Goal: Task Accomplishment & Management: Manage account settings

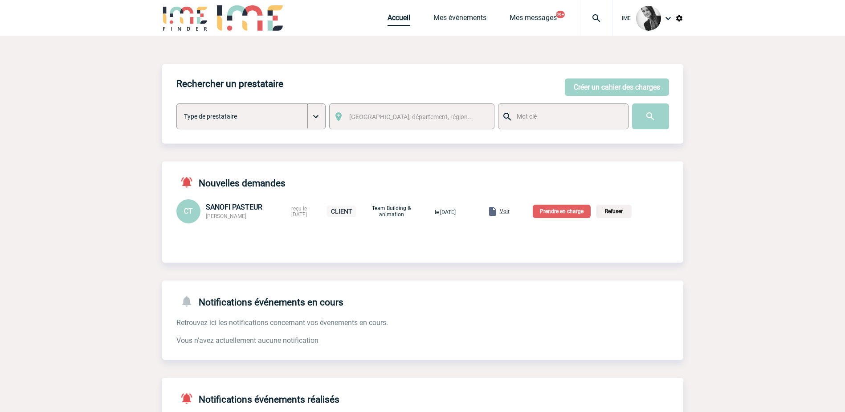
click at [399, 20] on link "Accueil" at bounding box center [398, 19] width 23 height 12
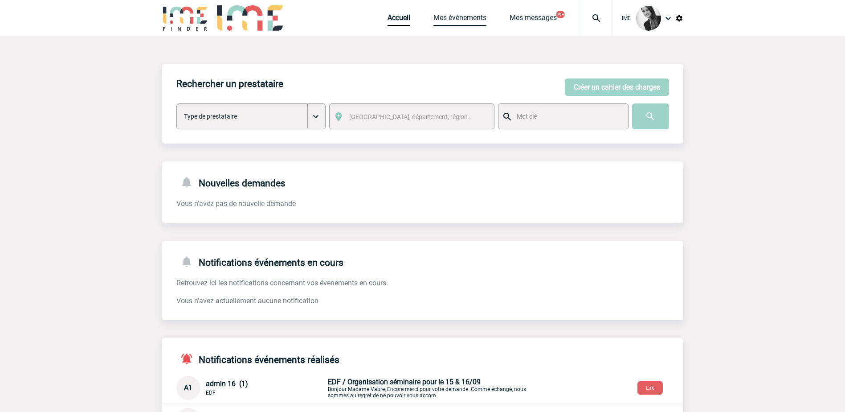
click at [470, 22] on link "Mes événements" at bounding box center [459, 19] width 53 height 12
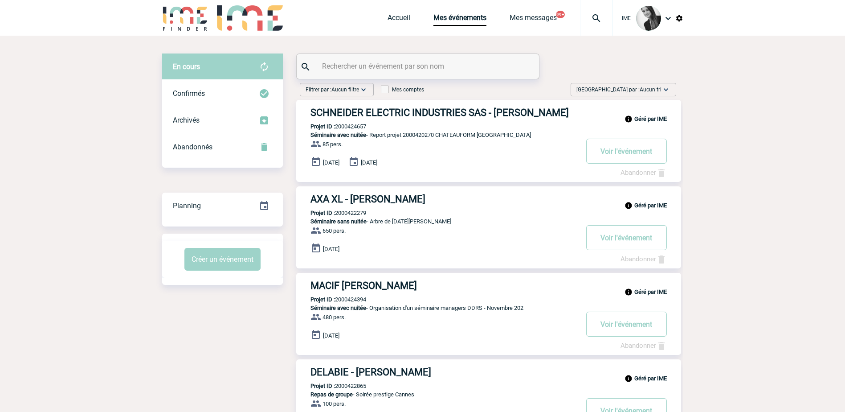
click at [657, 87] on span "Aucun tri" at bounding box center [651, 89] width 22 height 6
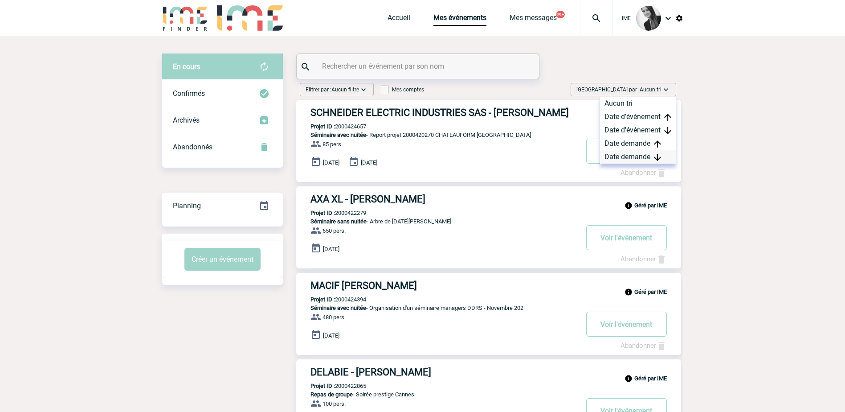
click at [646, 158] on div "Date demande" at bounding box center [638, 156] width 76 height 13
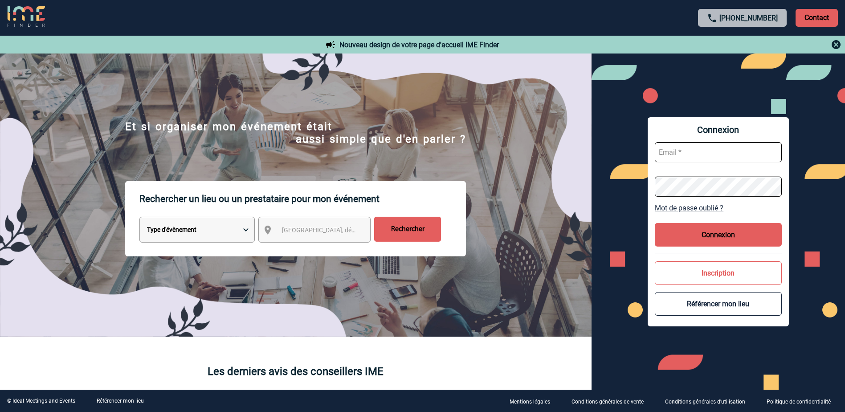
type input "cmercier@ime-groupe.com"
click at [723, 237] on button "Connexion" at bounding box center [718, 235] width 127 height 24
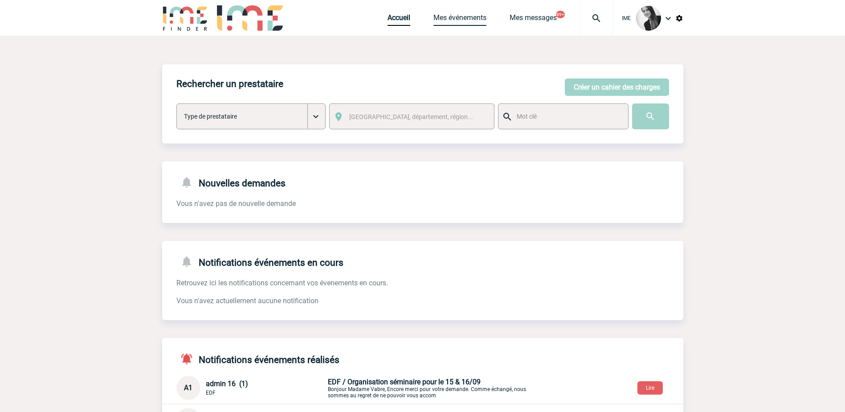
click at [470, 20] on link "Mes événements" at bounding box center [459, 19] width 53 height 12
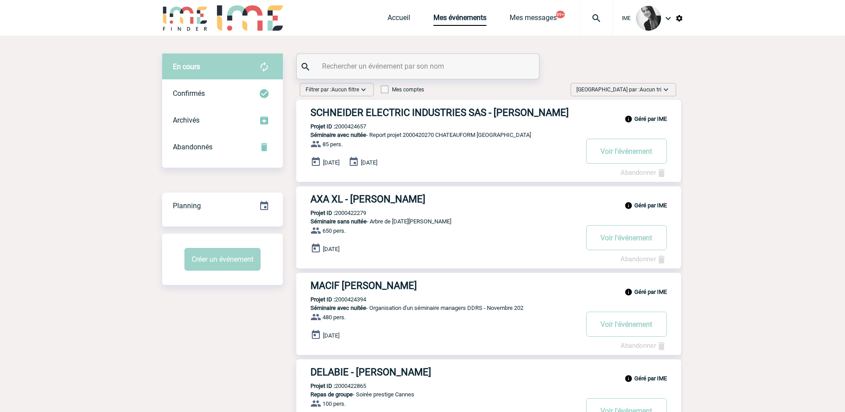
click at [657, 91] on span "Aucun tri" at bounding box center [651, 89] width 22 height 6
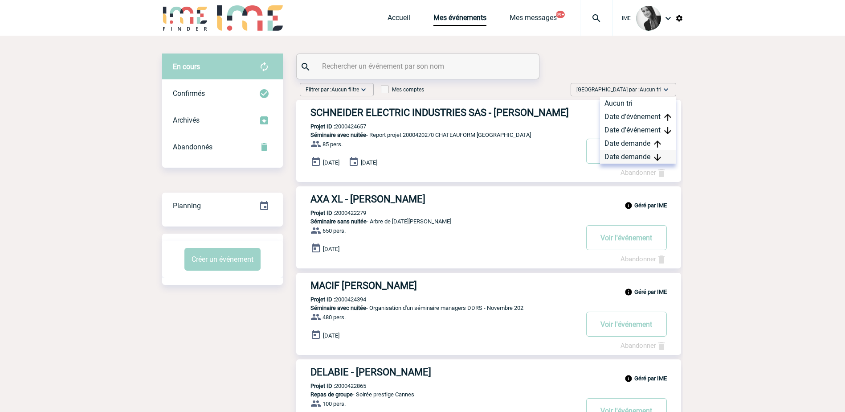
click at [644, 156] on div "Date demande" at bounding box center [638, 156] width 76 height 13
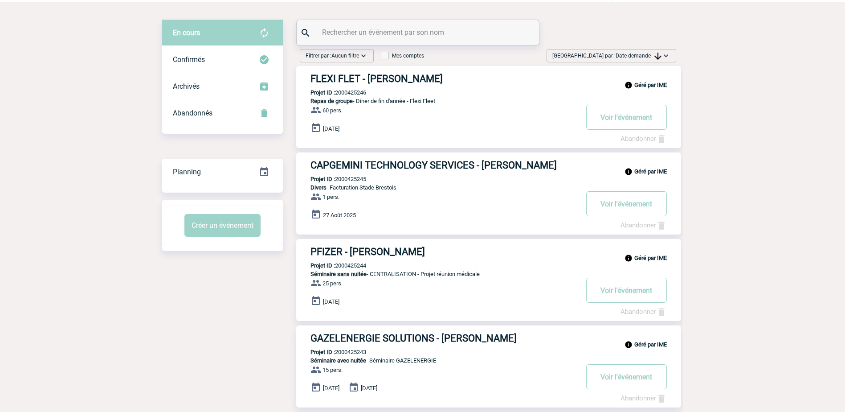
scroll to position [45, 0]
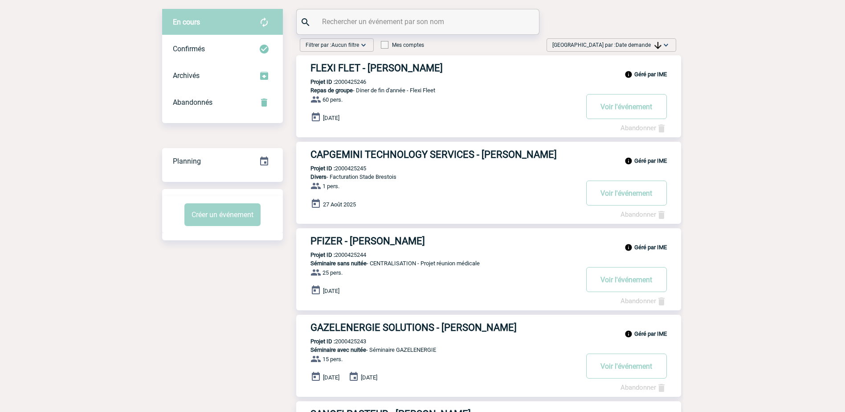
click at [641, 40] on div "Trier par : Date demande Aucun tri Date d'événement Date d'événement Date deman…" at bounding box center [611, 44] width 130 height 13
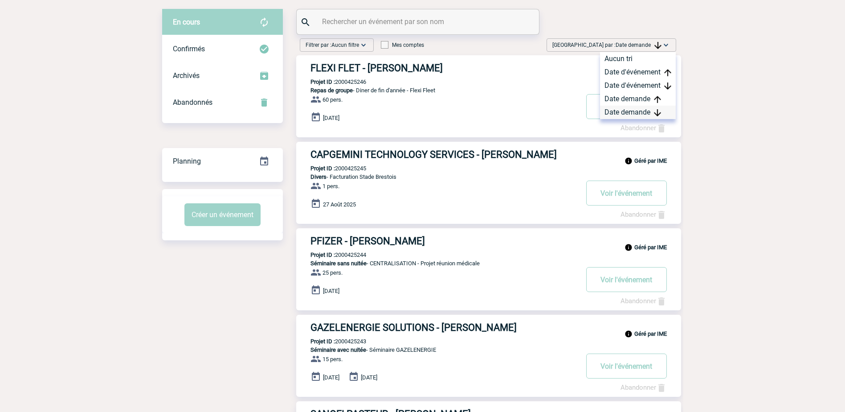
click at [630, 109] on div "Date demande" at bounding box center [638, 112] width 76 height 13
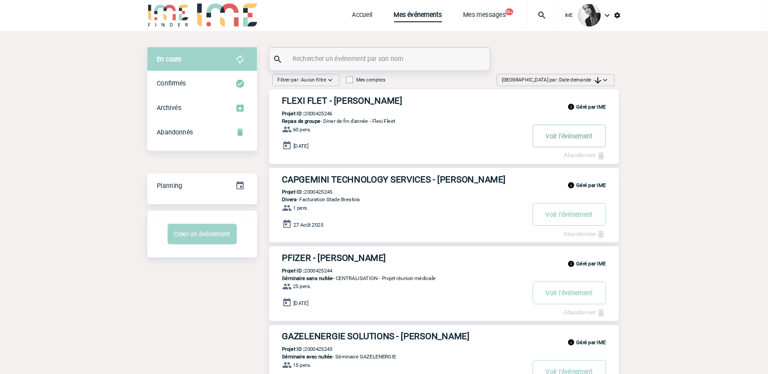
scroll to position [0, 0]
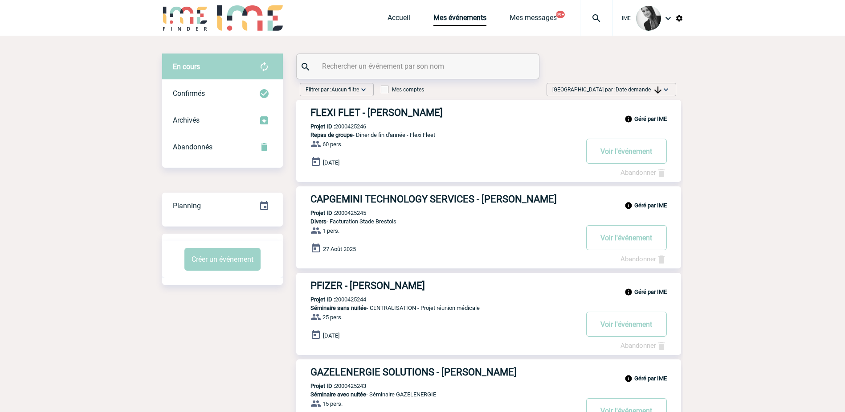
click at [655, 88] on img at bounding box center [657, 89] width 7 height 7
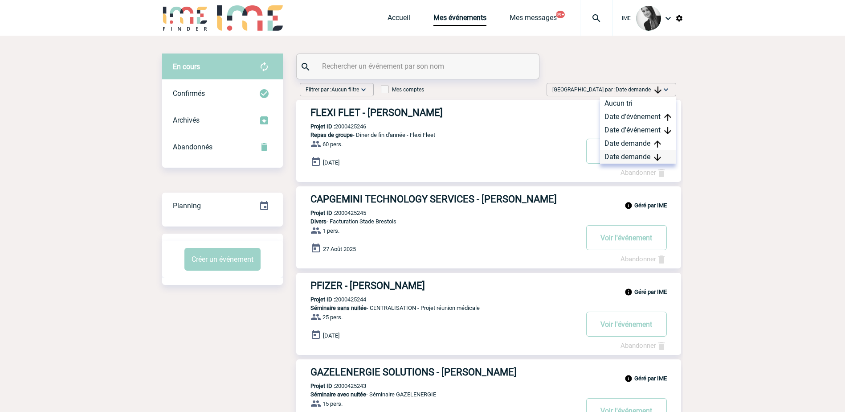
drag, startPoint x: 640, startPoint y: 155, endPoint x: 651, endPoint y: 156, distance: 10.3
click at [640, 155] on div "Date demande" at bounding box center [638, 156] width 76 height 13
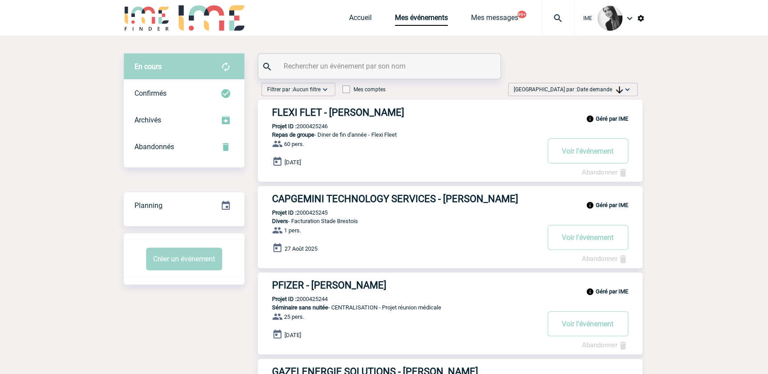
click at [624, 87] on img at bounding box center [627, 89] width 9 height 9
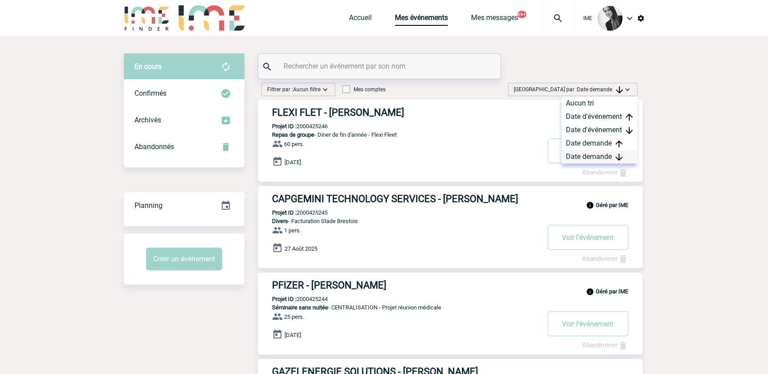
click at [595, 158] on div "Date demande" at bounding box center [600, 156] width 76 height 13
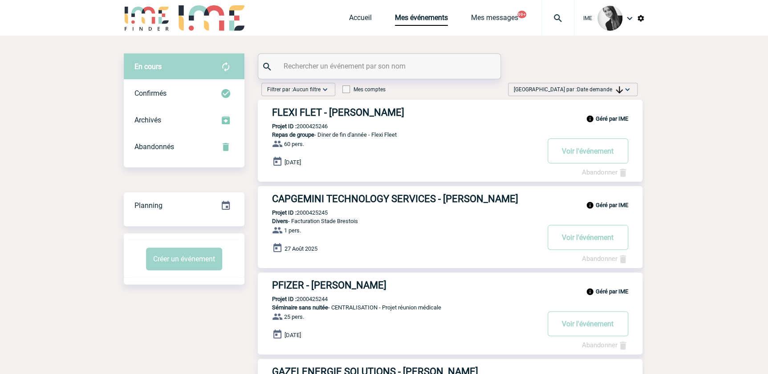
click at [594, 89] on span "Date demande" at bounding box center [600, 89] width 46 height 6
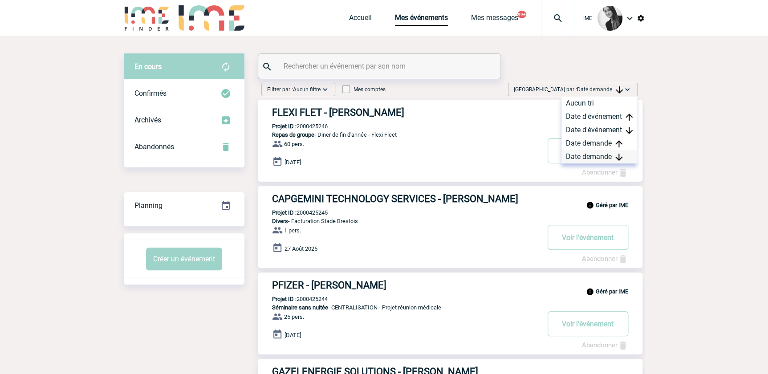
click at [589, 158] on div "Date demande" at bounding box center [600, 156] width 76 height 13
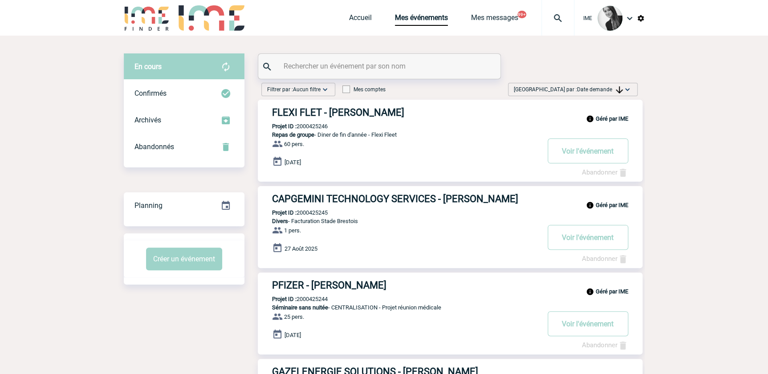
click at [591, 94] on span "Trier par : Date demande" at bounding box center [568, 89] width 109 height 9
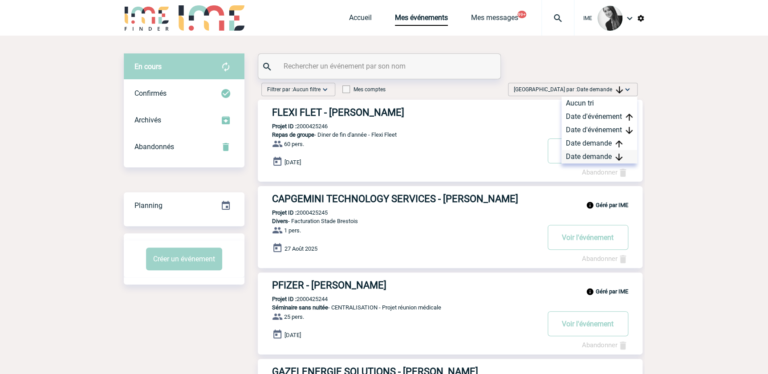
click at [587, 151] on div "Date demande" at bounding box center [600, 156] width 76 height 13
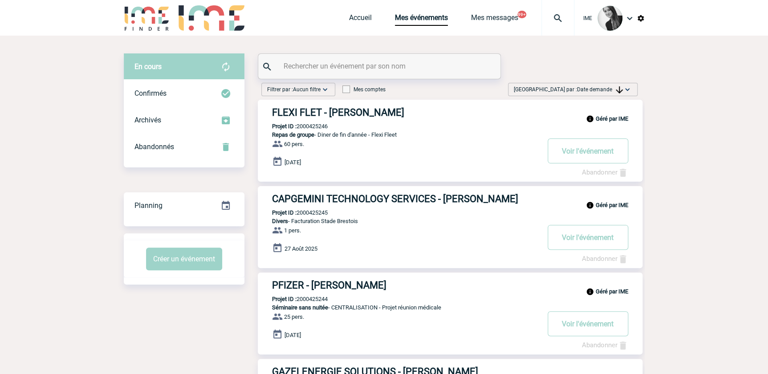
click at [596, 91] on span "Date demande" at bounding box center [600, 89] width 46 height 6
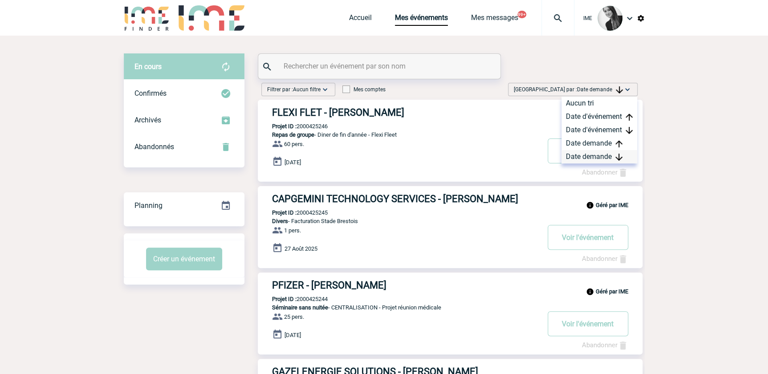
click at [583, 157] on div "Date demande" at bounding box center [600, 156] width 76 height 13
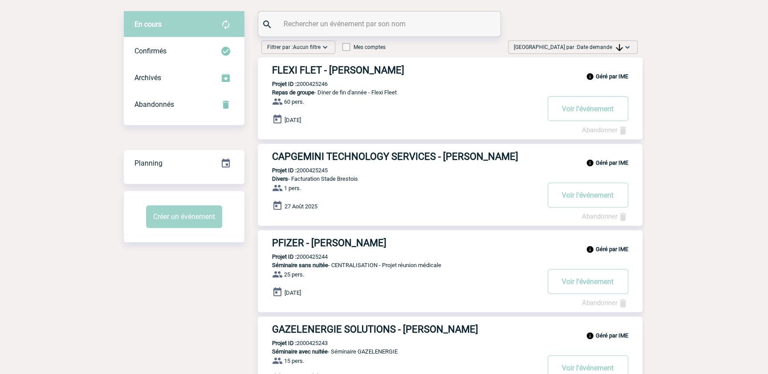
scroll to position [81, 0]
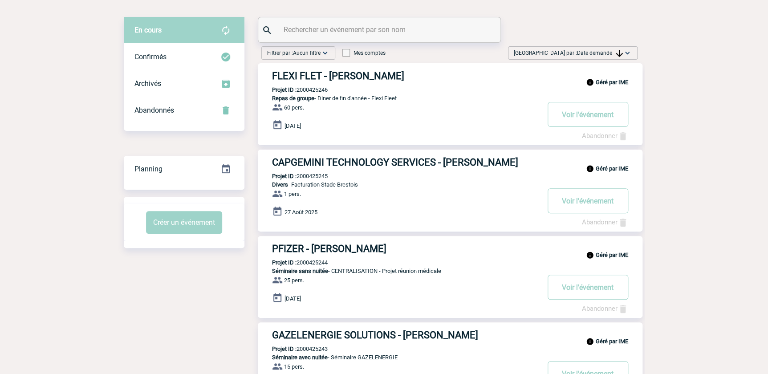
scroll to position [0, 0]
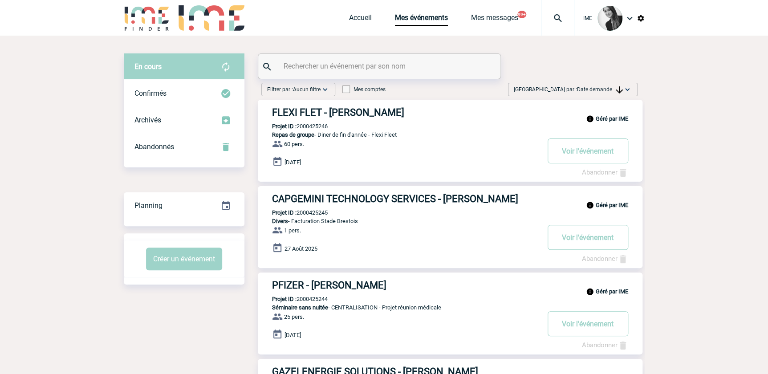
click at [577, 88] on span "Date demande" at bounding box center [600, 89] width 46 height 6
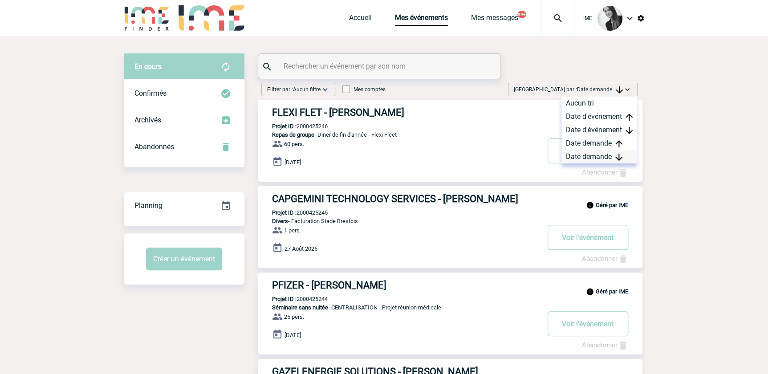
click at [579, 154] on div "Date demande" at bounding box center [600, 156] width 76 height 13
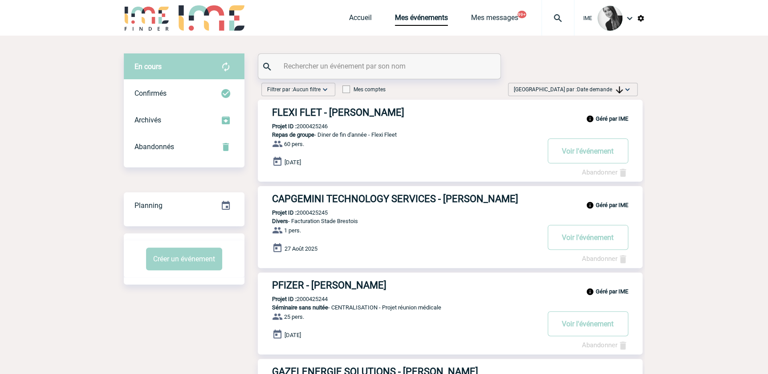
drag, startPoint x: 609, startPoint y: 87, endPoint x: 603, endPoint y: 101, distance: 14.8
click at [606, 95] on div "Trier par : Date demande Aucun tri Date d'événement Date d'événement Date deman…" at bounding box center [573, 89] width 130 height 13
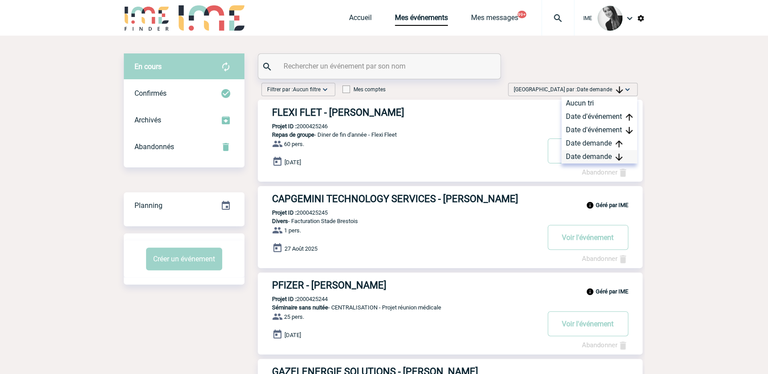
click at [579, 160] on div "Date demande" at bounding box center [600, 156] width 76 height 13
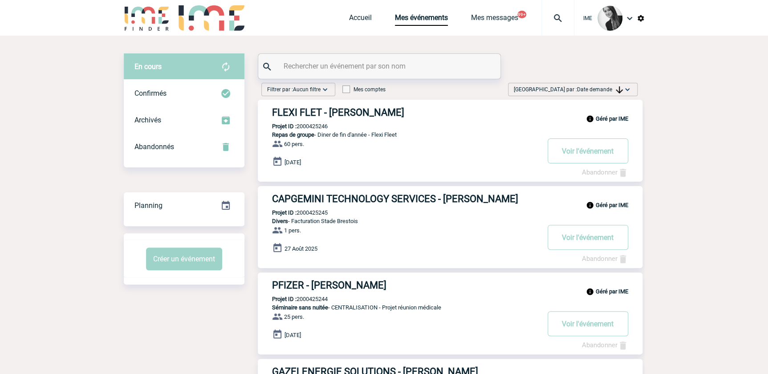
click at [614, 88] on span "Date demande" at bounding box center [600, 89] width 46 height 6
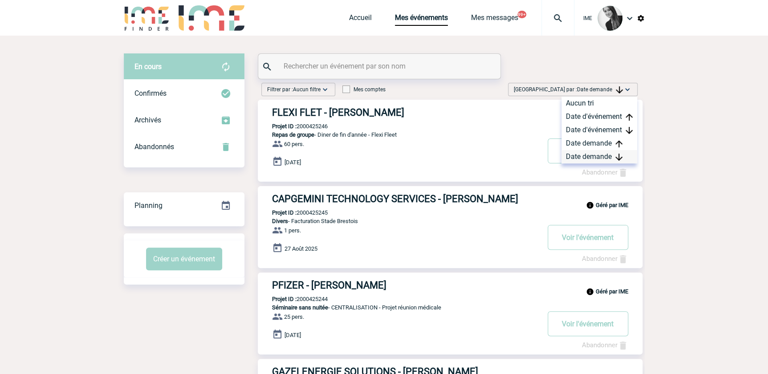
click at [598, 158] on div "Date demande" at bounding box center [600, 156] width 76 height 13
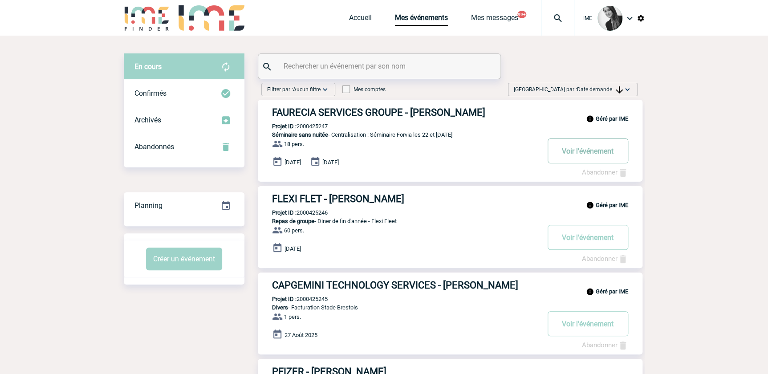
click at [559, 151] on button "Voir l'événement" at bounding box center [588, 151] width 81 height 25
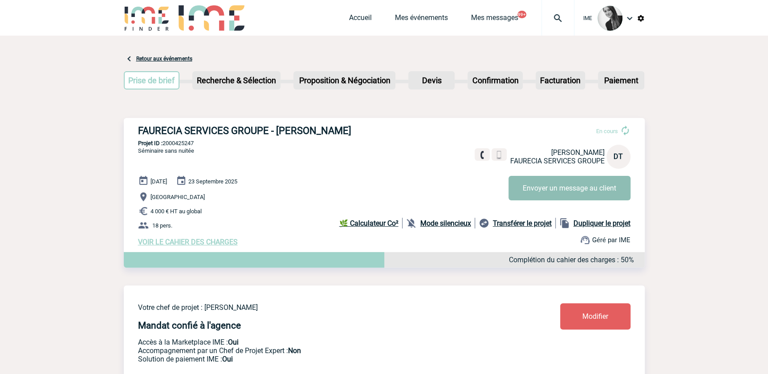
click at [536, 187] on button "Envoyer un message au client" at bounding box center [570, 188] width 122 height 24
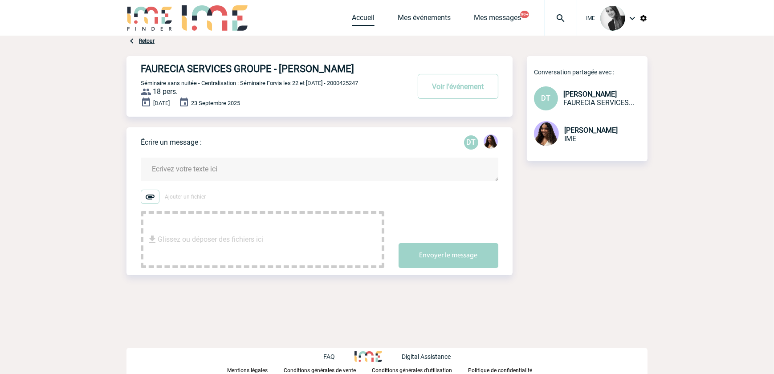
click at [353, 20] on link "Accueil" at bounding box center [363, 19] width 23 height 12
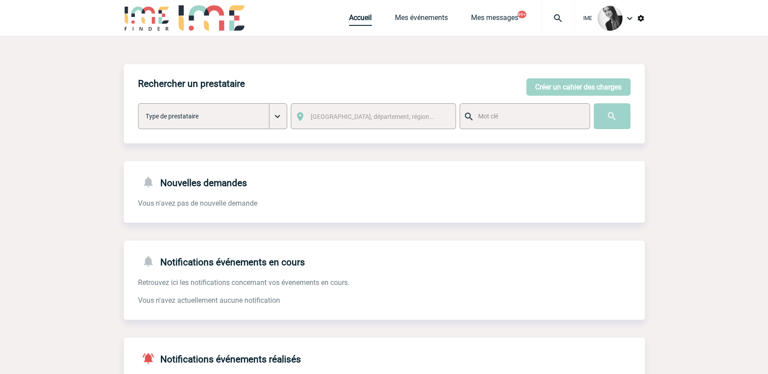
click at [353, 18] on link "Accueil" at bounding box center [360, 19] width 23 height 12
click at [426, 17] on link "Mes événements" at bounding box center [421, 19] width 53 height 12
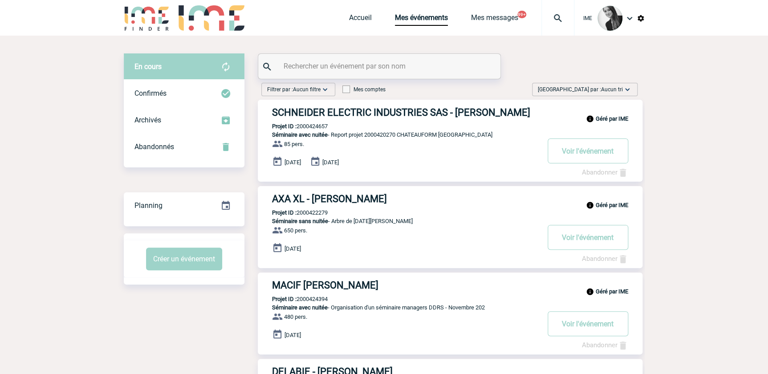
click at [609, 89] on span "Aucun tri" at bounding box center [612, 89] width 22 height 6
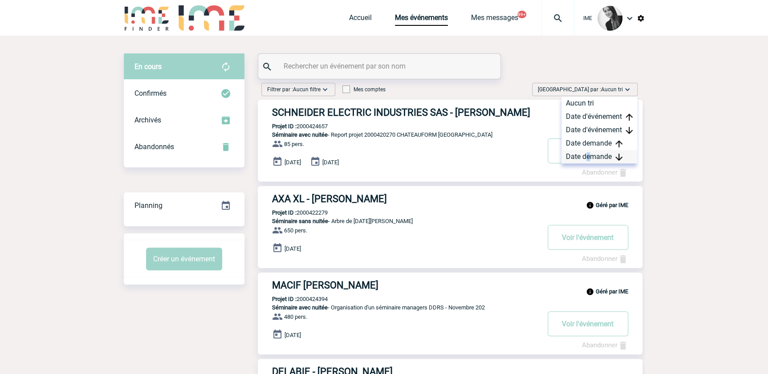
click at [587, 156] on div "Date demande" at bounding box center [600, 156] width 76 height 13
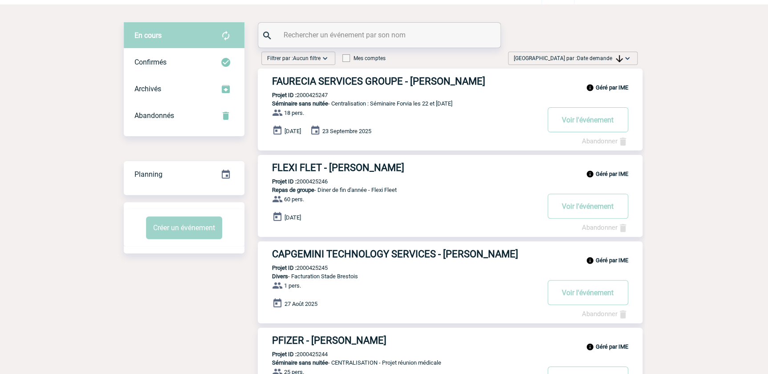
scroll to position [81, 0]
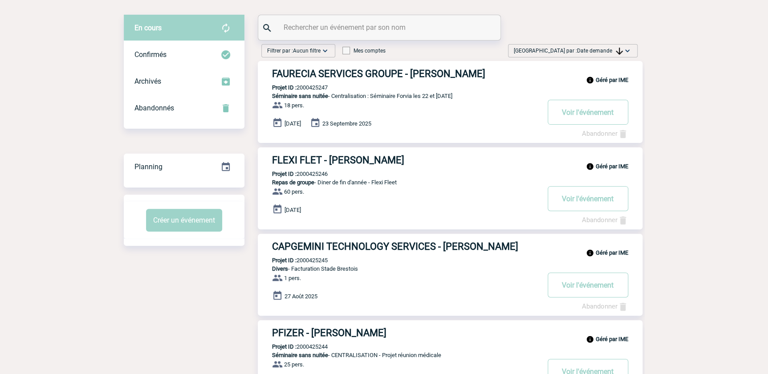
scroll to position [0, 0]
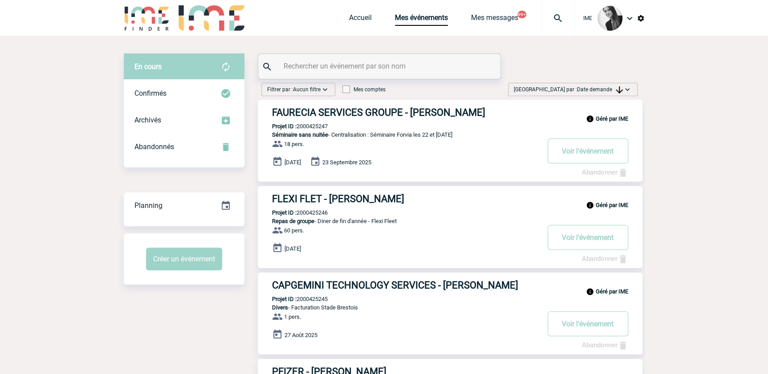
drag, startPoint x: 599, startPoint y: 94, endPoint x: 597, endPoint y: 103, distance: 9.6
click at [599, 94] on div "[GEOGRAPHIC_DATA] par : Date demande Aucun tri Date d'événement Date d'événemen…" at bounding box center [573, 89] width 130 height 13
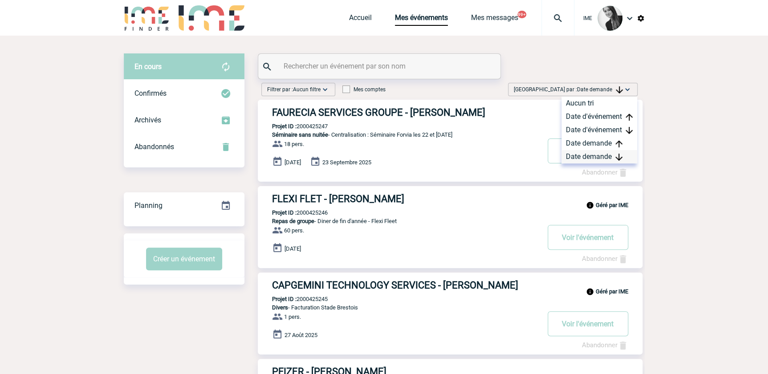
drag, startPoint x: 575, startPoint y: 158, endPoint x: 692, endPoint y: 22, distance: 179.1
click at [576, 158] on div "Date demande" at bounding box center [600, 156] width 76 height 13
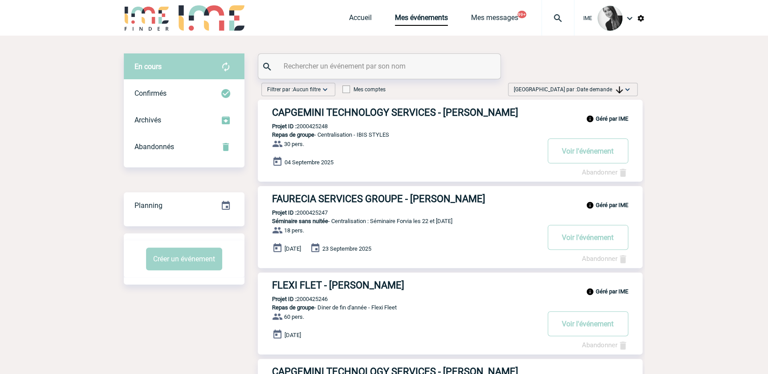
click at [591, 89] on span "Date demande" at bounding box center [600, 89] width 46 height 6
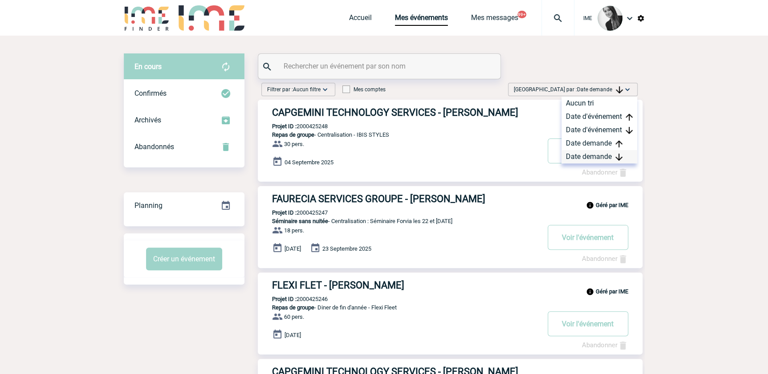
click at [575, 155] on div "Date demande" at bounding box center [600, 156] width 76 height 13
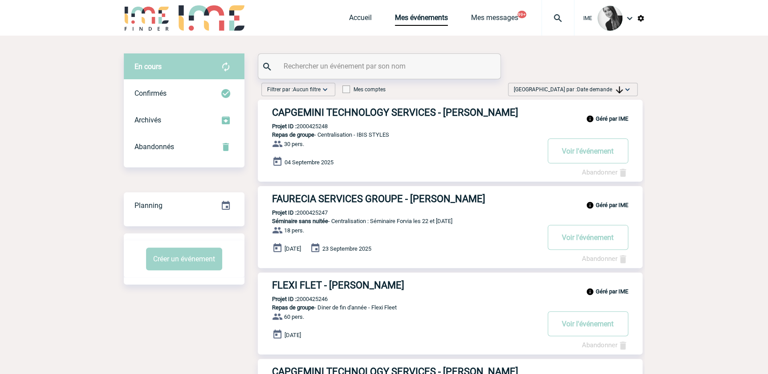
drag, startPoint x: 621, startPoint y: 85, endPoint x: 612, endPoint y: 98, distance: 15.4
click at [621, 86] on span "[GEOGRAPHIC_DATA] par : Date demande" at bounding box center [568, 89] width 109 height 9
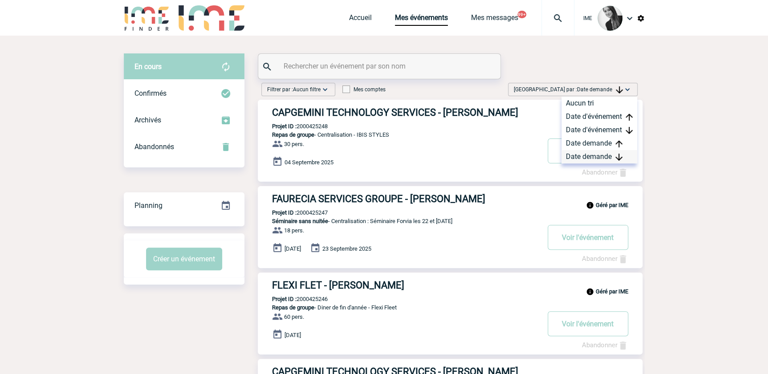
click at [579, 158] on div "Date demande" at bounding box center [600, 156] width 76 height 13
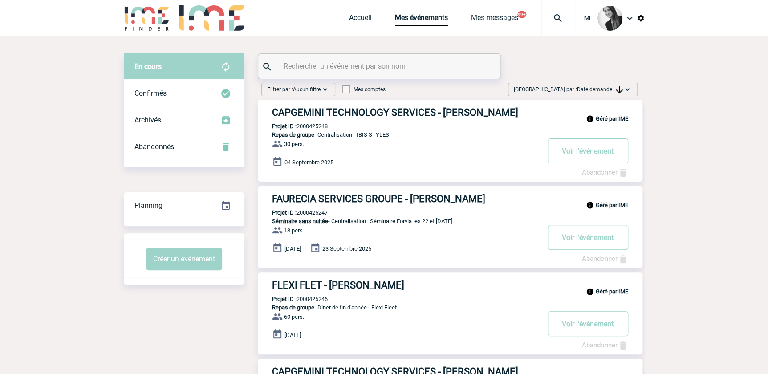
click at [610, 89] on span "Date demande" at bounding box center [600, 89] width 46 height 6
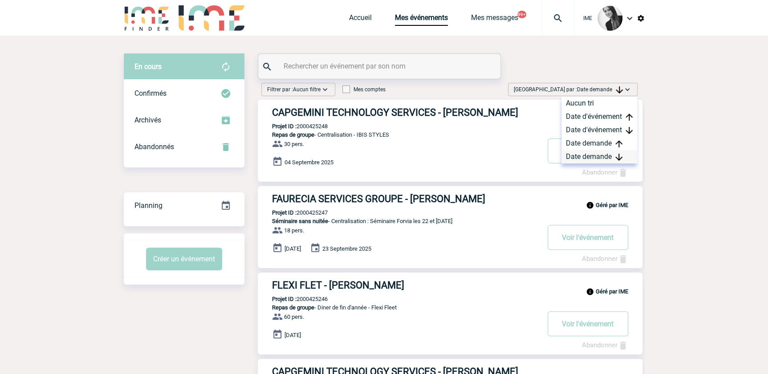
click at [593, 154] on div "Date demande" at bounding box center [600, 156] width 76 height 13
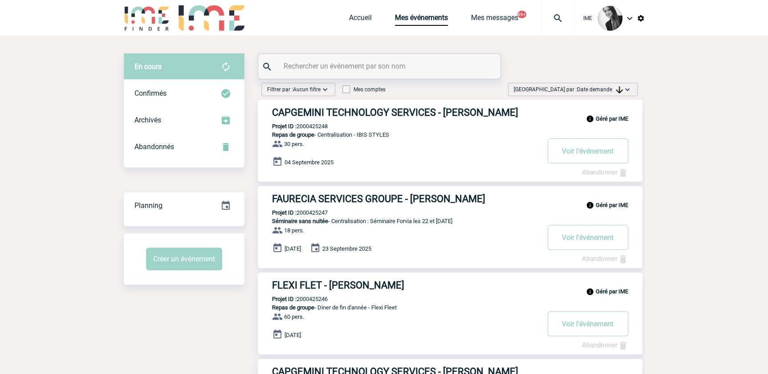
drag, startPoint x: 609, startPoint y: 86, endPoint x: 608, endPoint y: 106, distance: 20.1
click at [609, 89] on span "Date demande" at bounding box center [600, 89] width 46 height 6
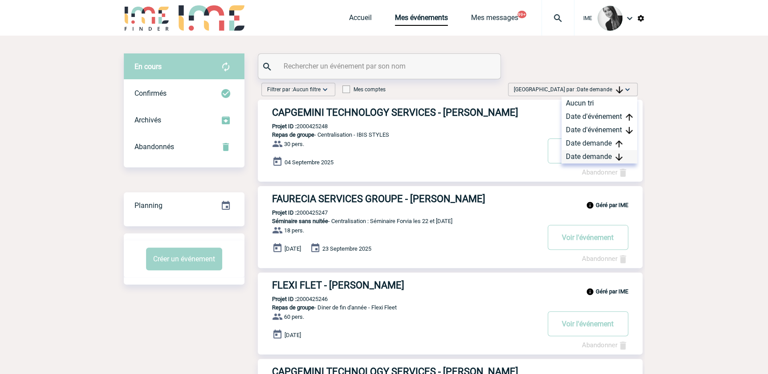
click at [585, 160] on div "Date demande" at bounding box center [600, 156] width 76 height 13
